Goal: Information Seeking & Learning: Learn about a topic

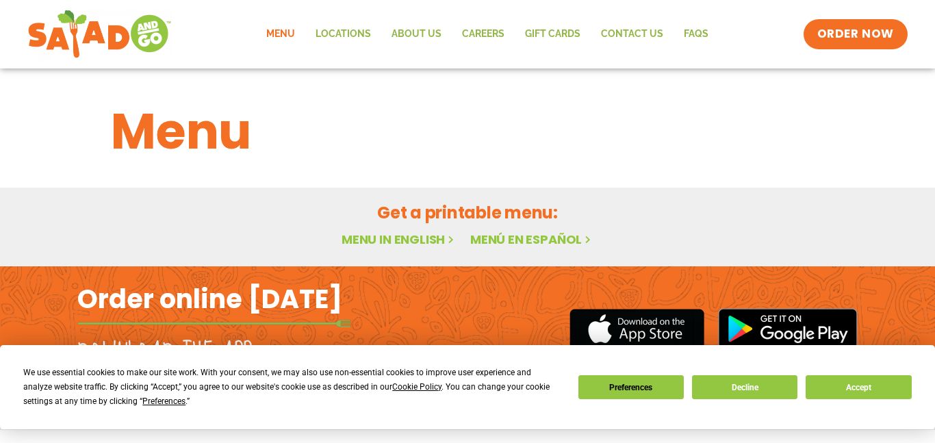
scroll to position [33, 0]
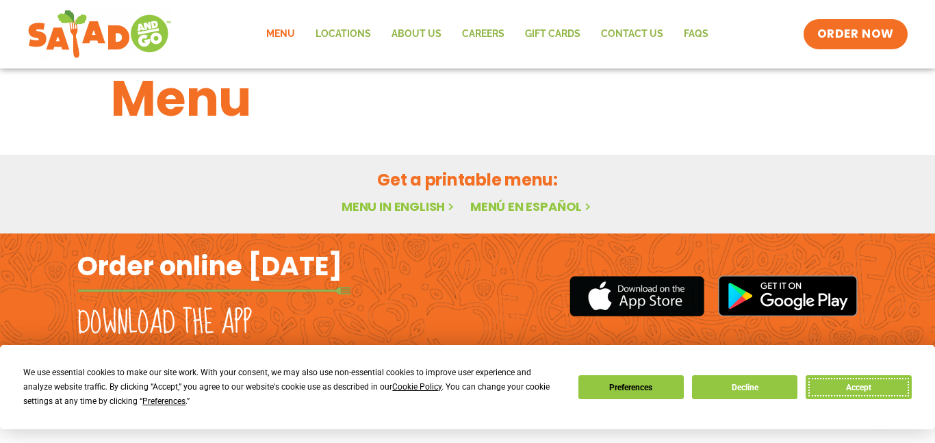
click at [824, 394] on button "Accept" at bounding box center [858, 387] width 105 height 24
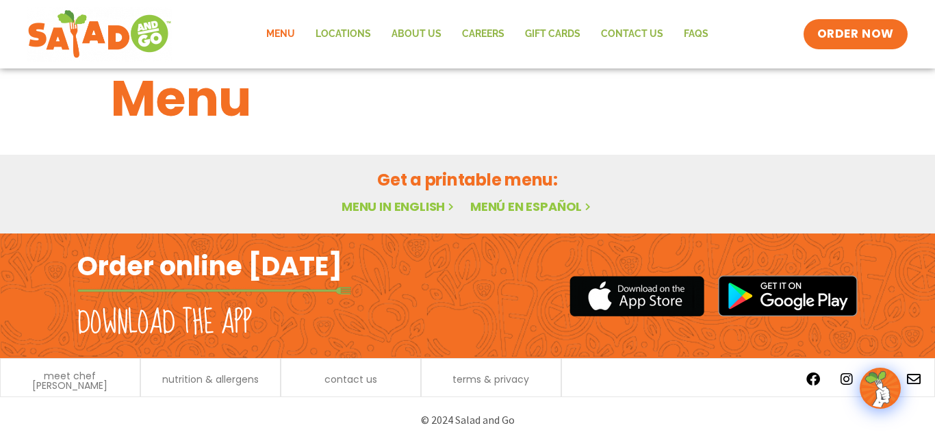
click at [149, 94] on h1 "Menu" at bounding box center [467, 99] width 713 height 74
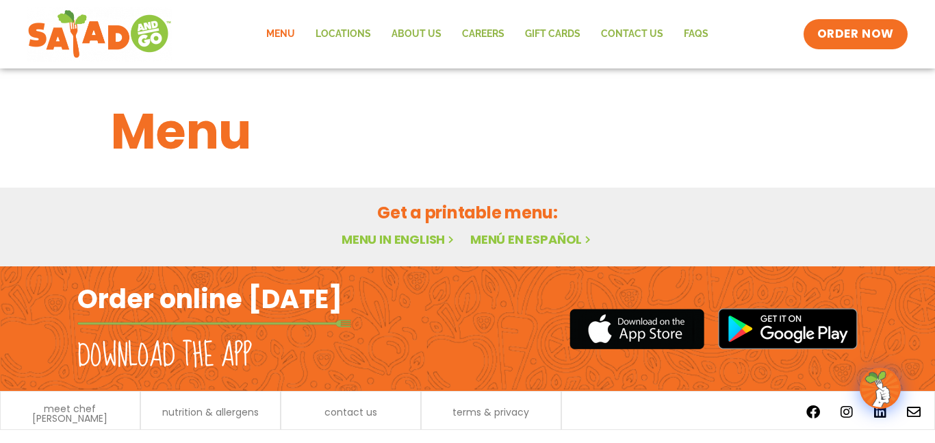
click at [387, 231] on link "Menu in English" at bounding box center [399, 239] width 115 height 17
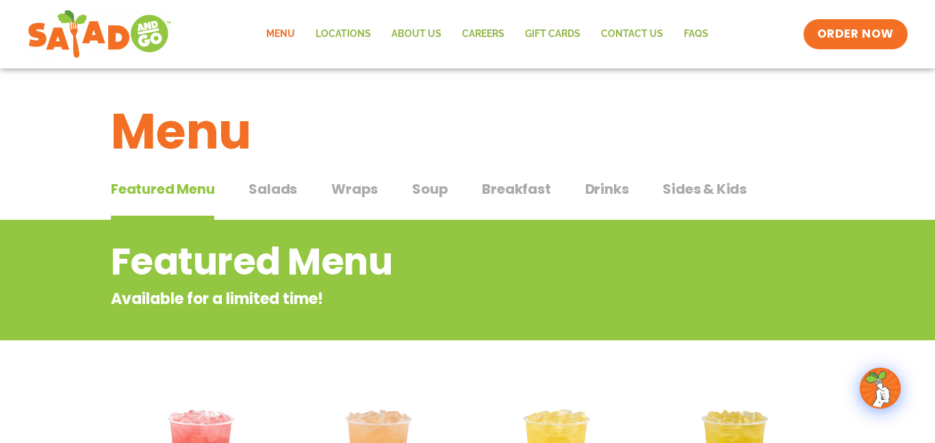
click at [318, 197] on div "Featured Menu Featured Menu Salads Salads Wraps Wraps Soup Soup Breakfast Break…" at bounding box center [467, 197] width 713 height 47
click at [361, 189] on span "Wraps" at bounding box center [354, 189] width 47 height 21
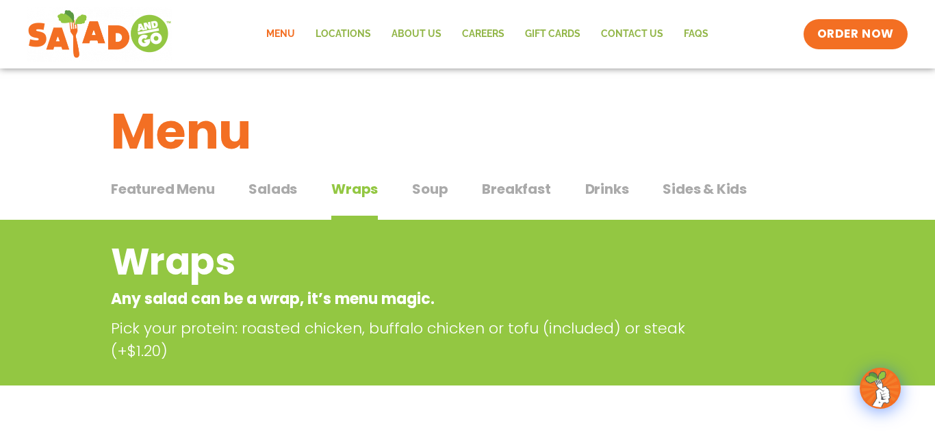
click at [353, 212] on button "Wraps Wraps" at bounding box center [354, 200] width 47 height 42
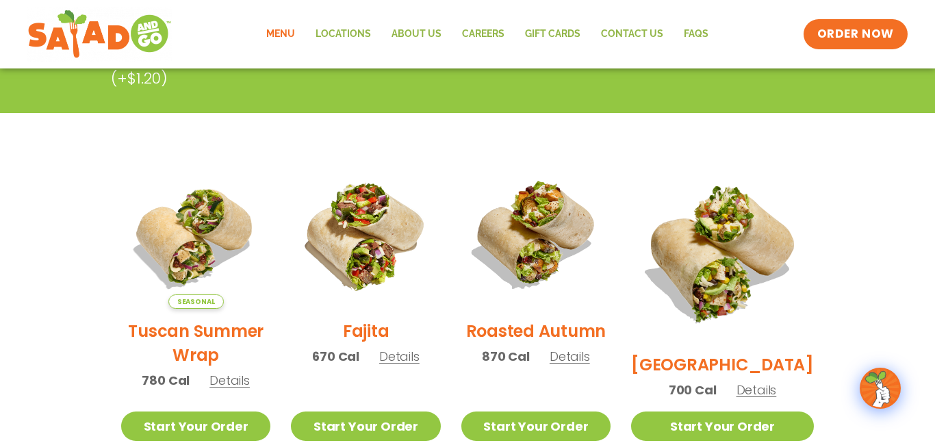
scroll to position [271, 0]
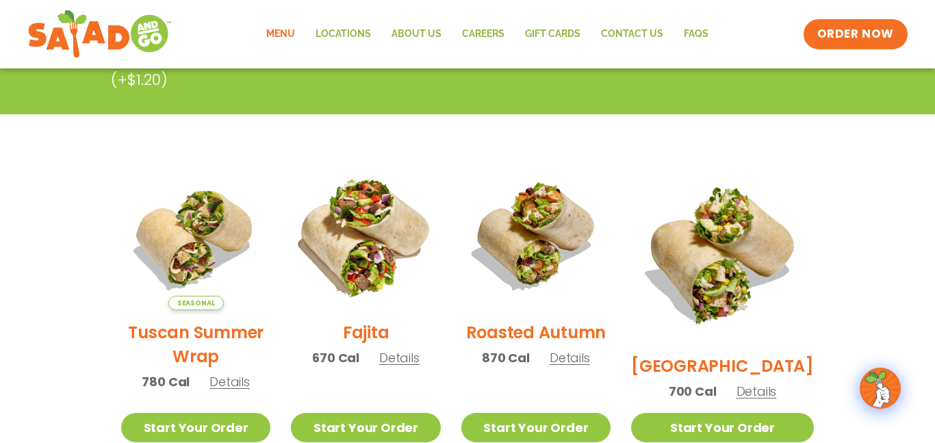
click at [363, 244] on img at bounding box center [365, 235] width 175 height 175
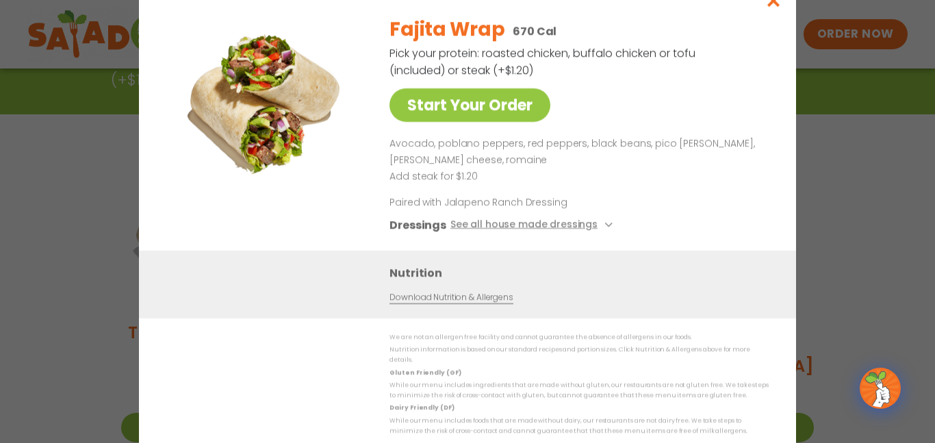
click at [80, 212] on div "Start Your Order Fajita Wrap 670 Cal Pick your protein: roasted chicken, buffal…" at bounding box center [467, 221] width 935 height 443
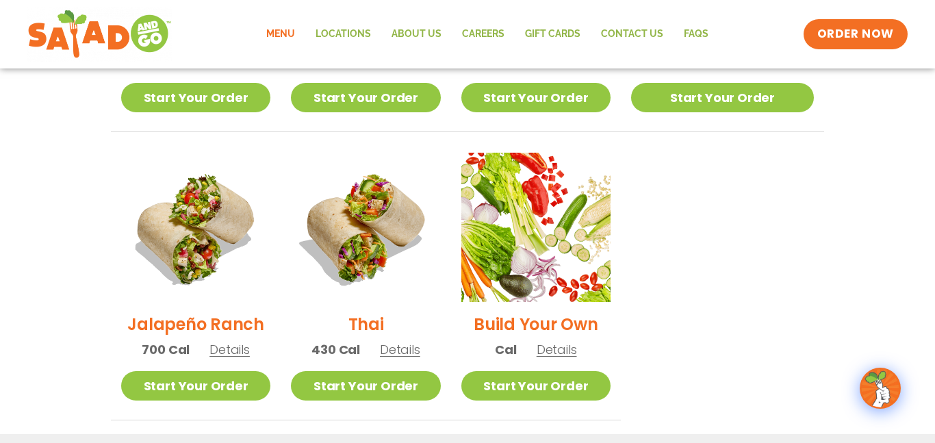
scroll to position [926, 0]
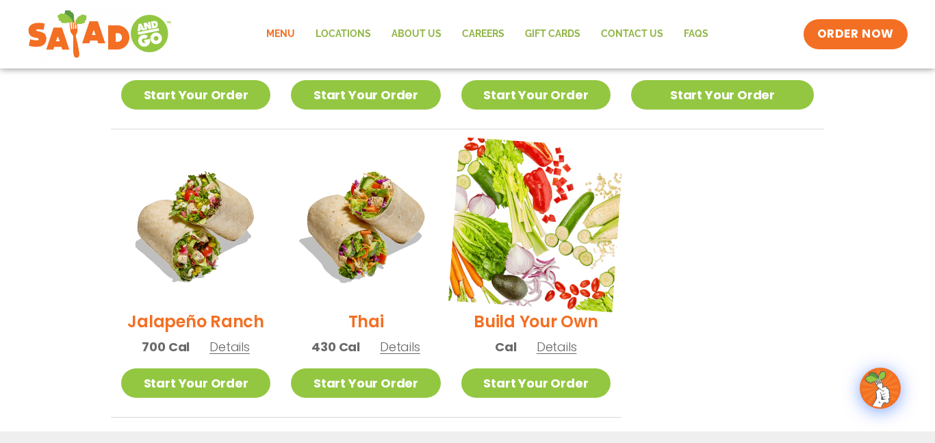
click at [508, 245] on img at bounding box center [535, 224] width 175 height 175
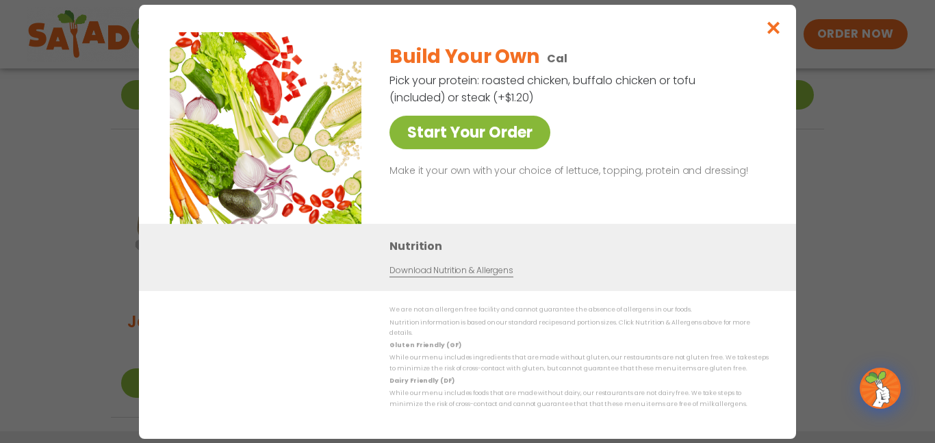
click at [435, 134] on link "Start Your Order" at bounding box center [470, 133] width 161 height 34
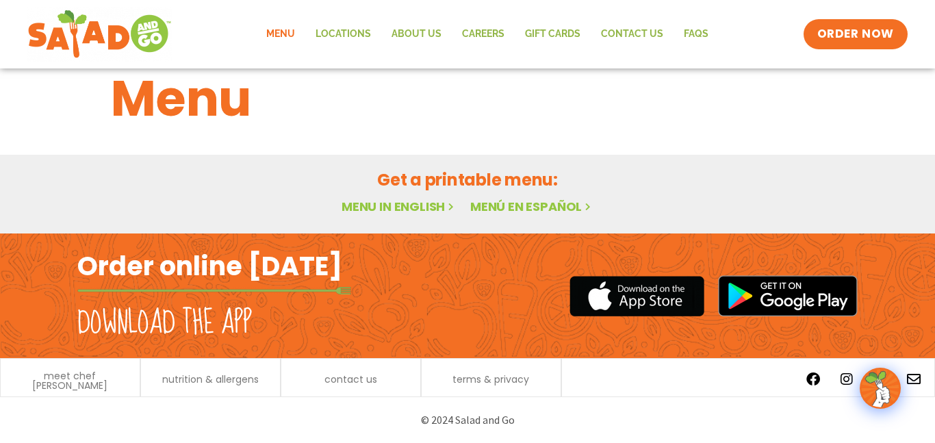
click at [94, 387] on div "meet chef [PERSON_NAME]" at bounding box center [70, 377] width 140 height 39
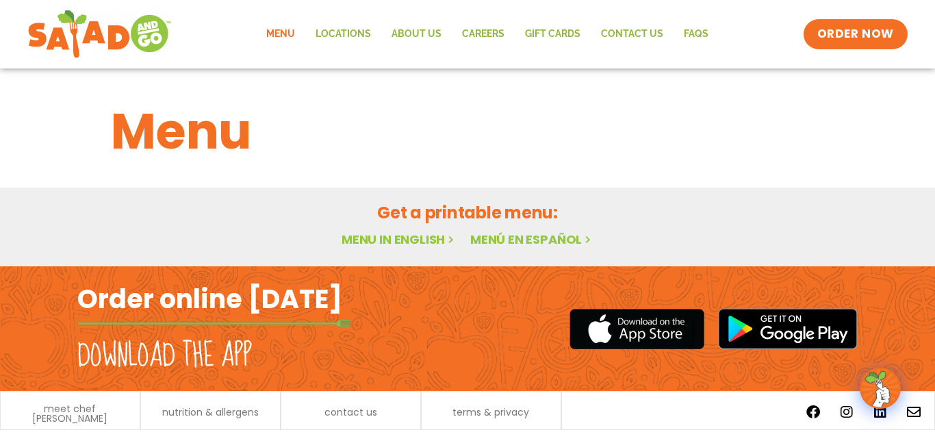
click at [408, 210] on h2 "Get a printable menu:" at bounding box center [467, 213] width 713 height 24
click at [403, 235] on link "Menu in English" at bounding box center [399, 239] width 115 height 17
